Goal: Task Accomplishment & Management: Manage account settings

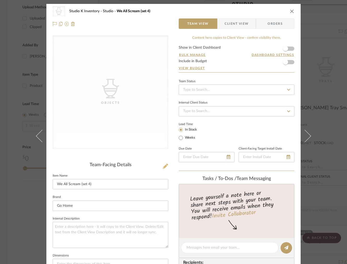
click at [163, 167] on icon at bounding box center [165, 166] width 5 height 5
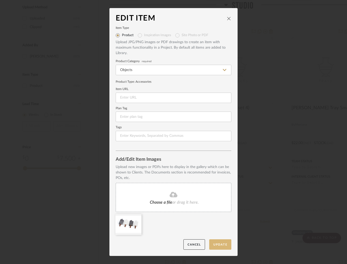
click at [222, 247] on button "Update" at bounding box center [220, 244] width 22 height 11
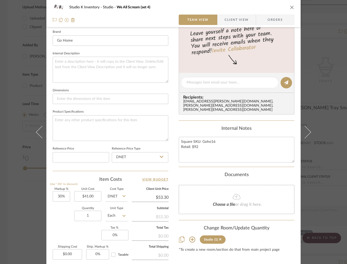
scroll to position [219, 0]
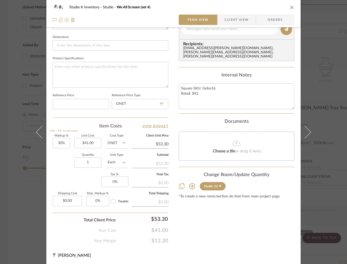
click at [290, 8] on icon "close" at bounding box center [292, 7] width 4 height 4
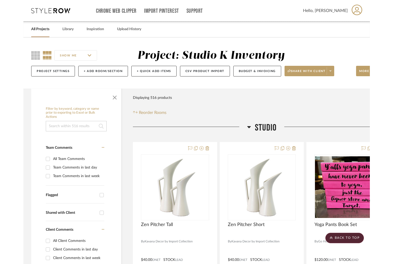
scroll to position [578, 0]
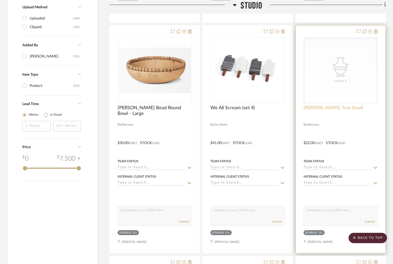
click at [329, 108] on span "[PERSON_NAME] Tray Small" at bounding box center [333, 108] width 59 height 6
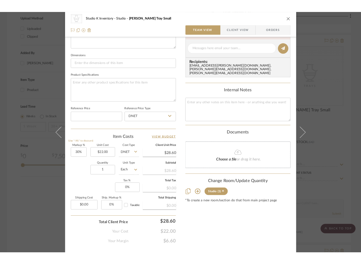
scroll to position [217, 0]
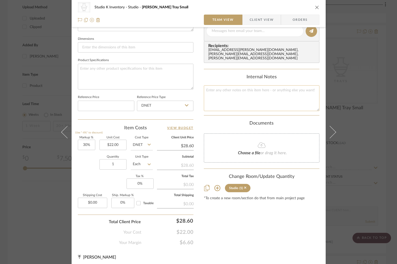
click at [218, 86] on textarea at bounding box center [262, 98] width 116 height 26
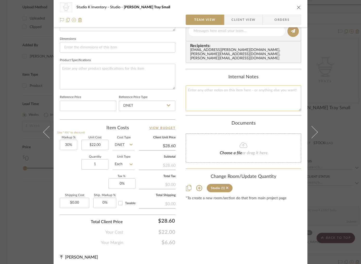
click at [225, 95] on textarea at bounding box center [244, 98] width 116 height 26
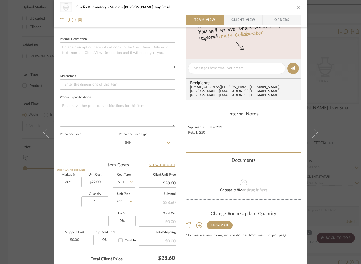
scroll to position [0, 0]
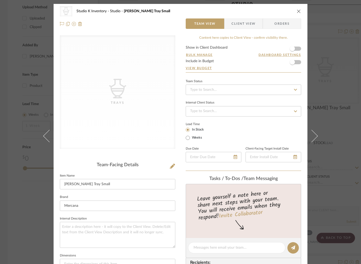
type textarea "Square SKU: Mer222 Retail: $50"
click at [170, 165] on icon at bounding box center [172, 166] width 5 height 5
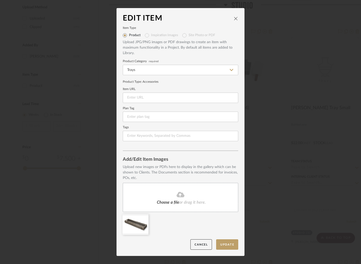
drag, startPoint x: 226, startPoint y: 245, endPoint x: 252, endPoint y: 210, distance: 43.5
click at [227, 245] on button "Update" at bounding box center [227, 244] width 22 height 11
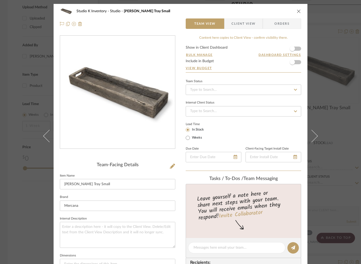
click at [297, 11] on icon "close" at bounding box center [299, 11] width 4 height 4
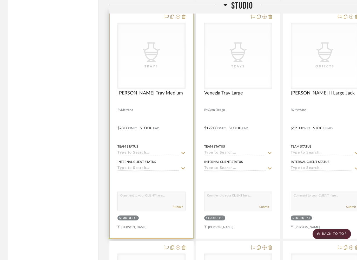
scroll to position [824, 0]
click at [138, 93] on span "[PERSON_NAME] Tray Medium" at bounding box center [151, 94] width 66 height 6
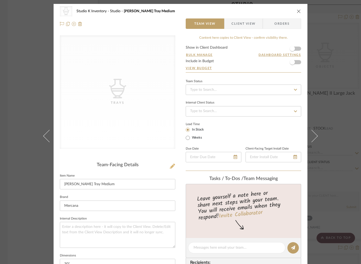
click at [171, 166] on icon at bounding box center [172, 166] width 5 height 5
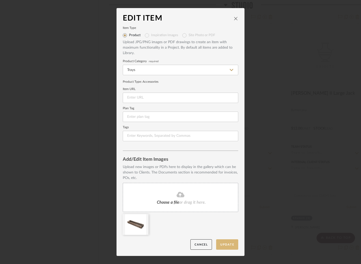
click at [226, 247] on button "Update" at bounding box center [227, 244] width 22 height 11
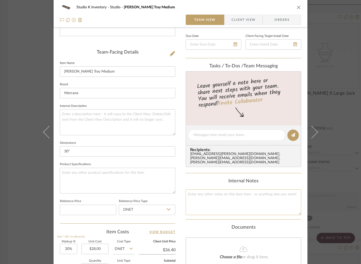
scroll to position [119, 0]
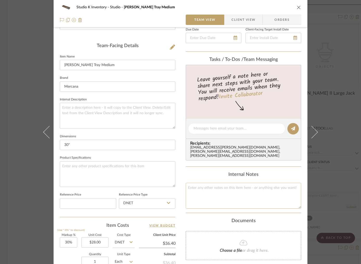
click at [209, 189] on textarea at bounding box center [244, 196] width 116 height 26
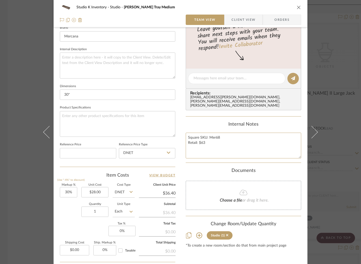
scroll to position [219, 0]
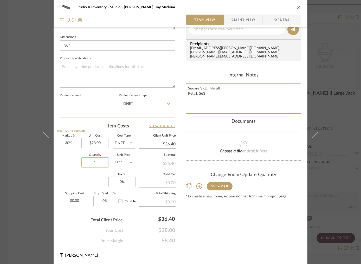
type textarea "Square SKU: Mer68 Retail: $63"
drag, startPoint x: 96, startPoint y: 163, endPoint x: 88, endPoint y: 162, distance: 8.6
click at [88, 162] on input "1" at bounding box center [94, 162] width 27 height 10
click at [86, 162] on input "1" at bounding box center [94, 162] width 27 height 10
type input "2"
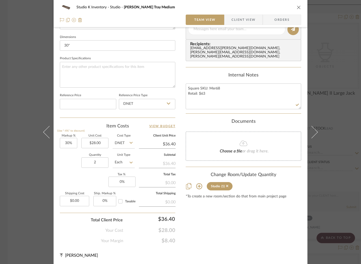
click at [244, 222] on div "Content here copies to Client View - confirm visibility there. Show in Client D…" at bounding box center [244, 30] width 116 height 427
click at [298, 7] on icon "close" at bounding box center [299, 7] width 4 height 4
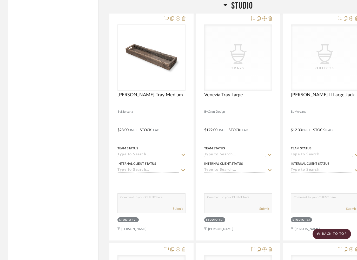
scroll to position [832, 0]
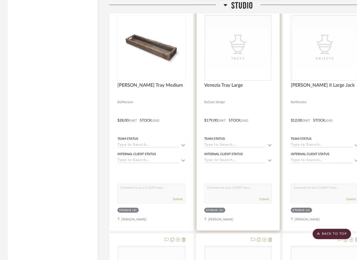
click at [233, 87] on div "Venezia Tray Large" at bounding box center [238, 87] width 68 height 11
click at [221, 86] on span "Venezia Tray Large" at bounding box center [223, 85] width 39 height 6
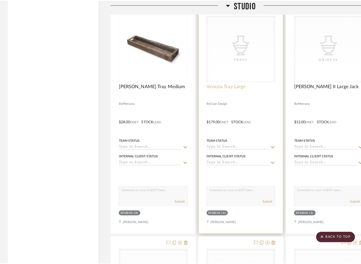
scroll to position [0, 0]
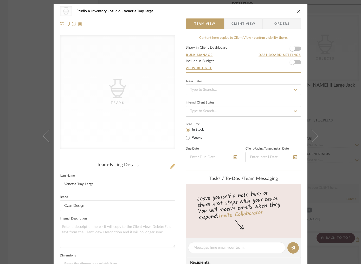
click at [171, 168] on icon at bounding box center [172, 166] width 5 height 5
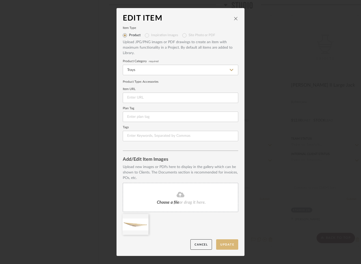
click at [229, 246] on button "Update" at bounding box center [227, 244] width 22 height 11
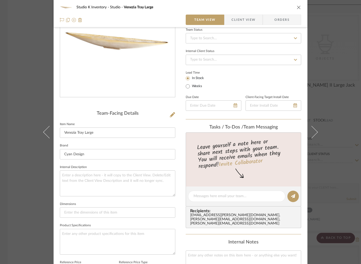
scroll to position [156, 0]
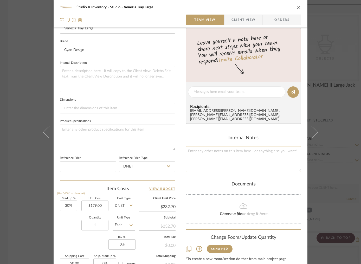
click at [211, 155] on textarea at bounding box center [244, 159] width 116 height 26
click at [198, 148] on textarea at bounding box center [244, 159] width 116 height 26
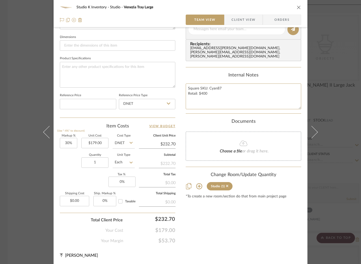
type textarea "Square SKU: Cyan87 Retail: $400"
click at [284, 238] on div "Content here copies to Client View - confirm visibility there. Show in Client D…" at bounding box center [244, 30] width 116 height 427
click at [297, 5] on button "close" at bounding box center [299, 7] width 5 height 5
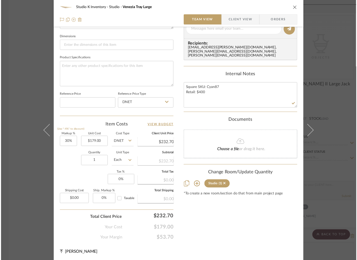
scroll to position [832, 0]
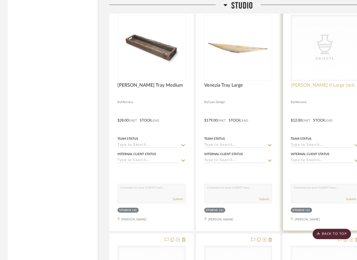
click at [305, 84] on span "[PERSON_NAME] II Large Jack" at bounding box center [323, 85] width 64 height 6
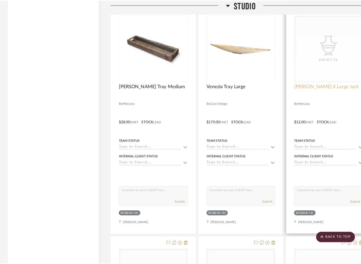
scroll to position [0, 0]
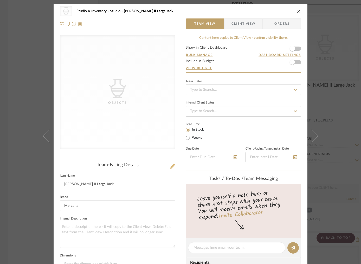
click at [173, 168] on icon at bounding box center [172, 166] width 5 height 5
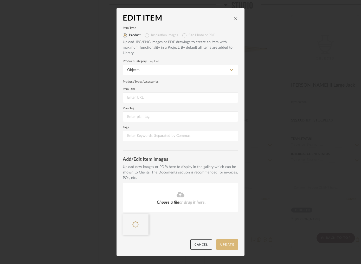
click at [227, 243] on button "Update" at bounding box center [227, 244] width 22 height 11
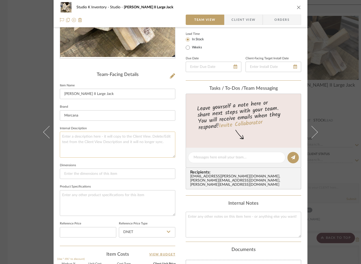
scroll to position [133, 0]
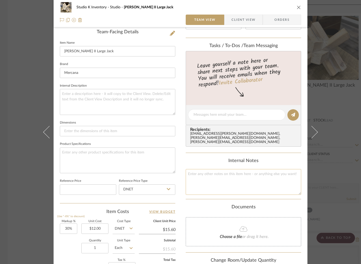
click at [224, 172] on textarea at bounding box center [244, 182] width 116 height 26
type textarea "Square SKU: Mer143 Retail: $26"
drag, startPoint x: 204, startPoint y: 202, endPoint x: 240, endPoint y: 148, distance: 64.9
click at [204, 204] on div "Documents" at bounding box center [244, 207] width 116 height 6
click at [298, 7] on icon "close" at bounding box center [299, 7] width 4 height 4
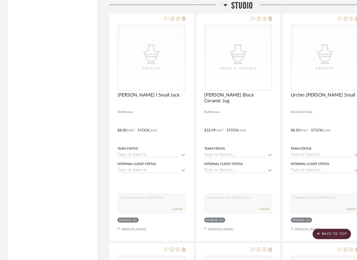
scroll to position [1055, 0]
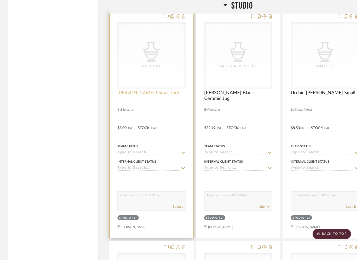
click at [136, 91] on span "[PERSON_NAME] I Small Jack" at bounding box center [149, 93] width 62 height 6
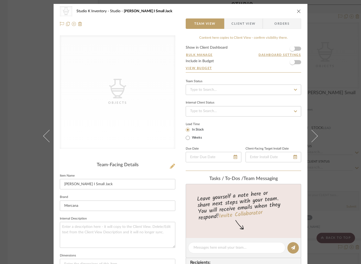
click at [170, 166] on icon at bounding box center [172, 166] width 5 height 5
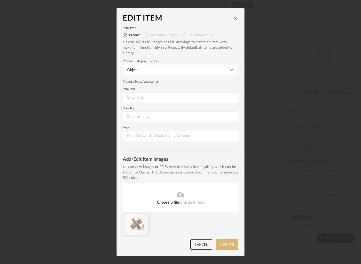
click at [227, 246] on button "Update" at bounding box center [227, 244] width 22 height 11
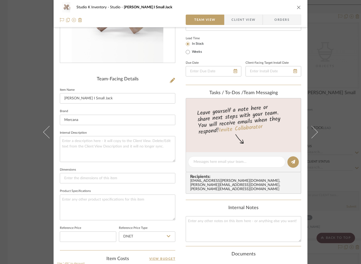
scroll to position [108, 0]
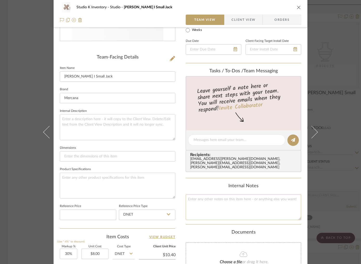
click at [209, 199] on textarea at bounding box center [244, 207] width 116 height 26
type textarea "Square SKU: Mer56 Retail: $19"
click at [204, 184] on div "Internal Notes" at bounding box center [244, 186] width 116 height 6
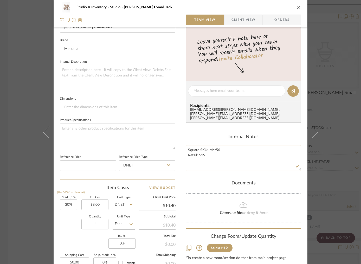
scroll to position [219, 0]
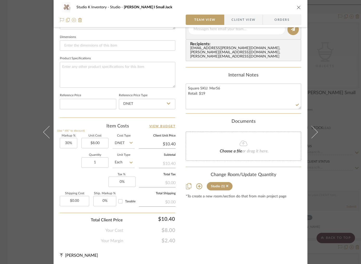
click at [297, 7] on icon "close" at bounding box center [299, 7] width 4 height 4
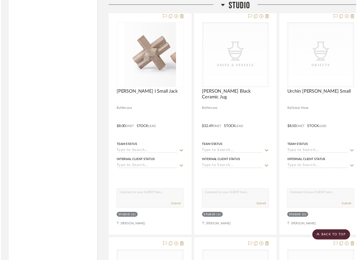
scroll to position [1055, 0]
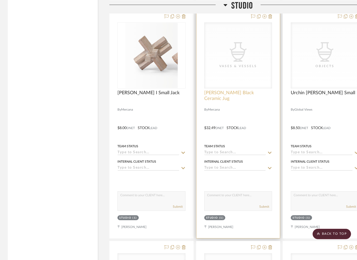
click at [232, 94] on span "[PERSON_NAME] Black Ceramic Jug" at bounding box center [238, 95] width 68 height 11
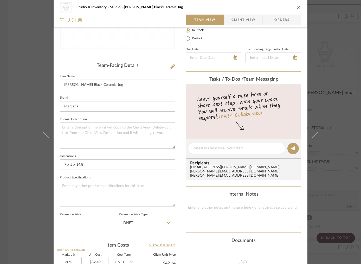
scroll to position [111, 0]
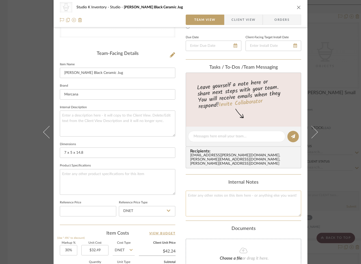
click at [192, 193] on textarea at bounding box center [244, 204] width 116 height 26
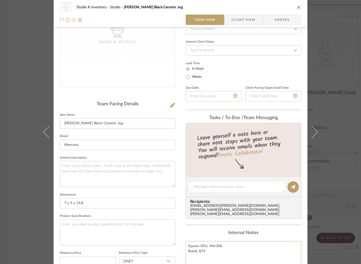
scroll to position [1, 0]
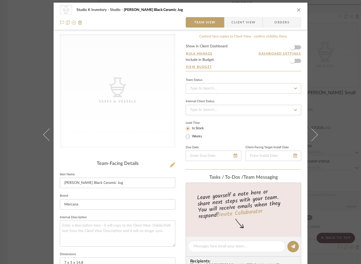
type textarea "Square SKU: Mer368 Retail: $74"
click at [171, 164] on icon at bounding box center [172, 164] width 5 height 5
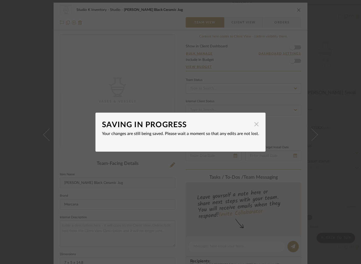
click at [254, 125] on span "button" at bounding box center [256, 124] width 10 height 10
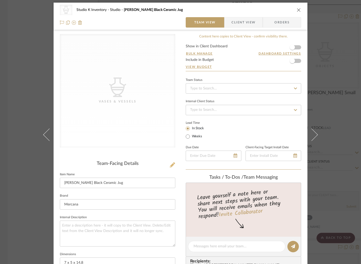
click at [170, 164] on icon at bounding box center [172, 164] width 5 height 5
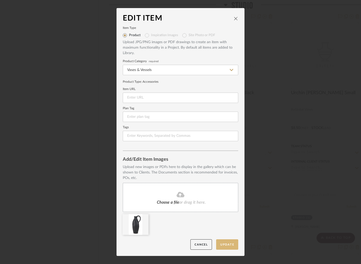
click at [226, 247] on button "Update" at bounding box center [227, 244] width 22 height 11
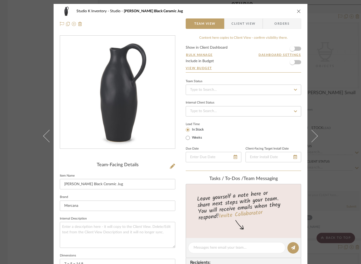
click at [298, 10] on icon "close" at bounding box center [299, 11] width 4 height 4
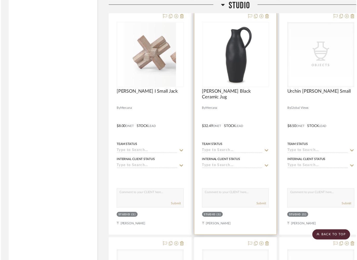
scroll to position [1055, 0]
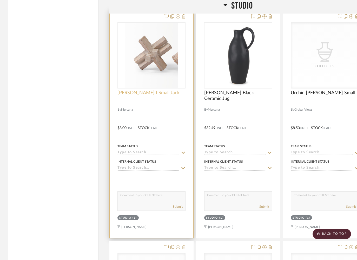
click at [140, 90] on span "[PERSON_NAME] I Small Jack" at bounding box center [149, 93] width 62 height 6
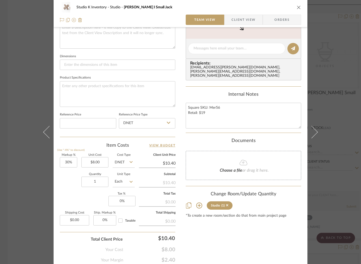
scroll to position [219, 0]
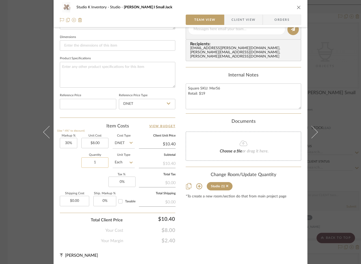
drag, startPoint x: 98, startPoint y: 161, endPoint x: 84, endPoint y: 162, distance: 14.1
click at [84, 162] on input "1" at bounding box center [94, 162] width 27 height 10
drag, startPoint x: 96, startPoint y: 165, endPoint x: 90, endPoint y: 164, distance: 6.6
click at [90, 164] on input "1" at bounding box center [94, 162] width 27 height 10
drag, startPoint x: 101, startPoint y: 163, endPoint x: 91, endPoint y: 163, distance: 9.9
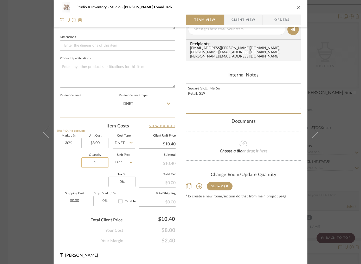
click at [91, 163] on input "1" at bounding box center [94, 162] width 27 height 10
type input "2"
click at [228, 219] on div "Content here copies to Client View - confirm visibility there. Show in Client D…" at bounding box center [244, 30] width 116 height 427
click at [297, 6] on icon "close" at bounding box center [299, 7] width 4 height 4
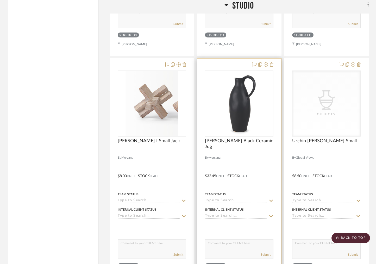
scroll to position [987, 0]
